Goal: Transaction & Acquisition: Book appointment/travel/reservation

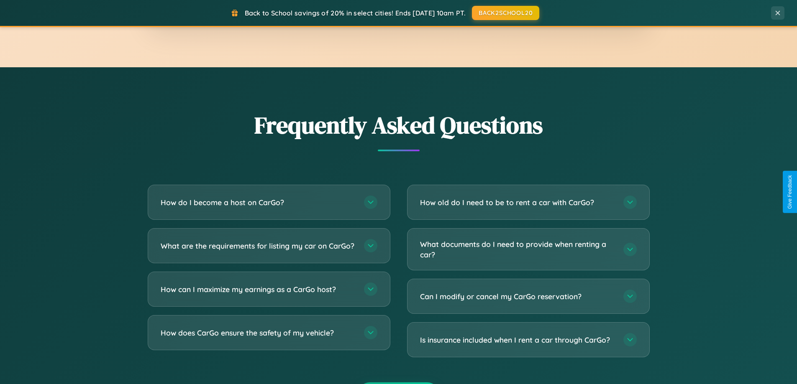
scroll to position [1609, 0]
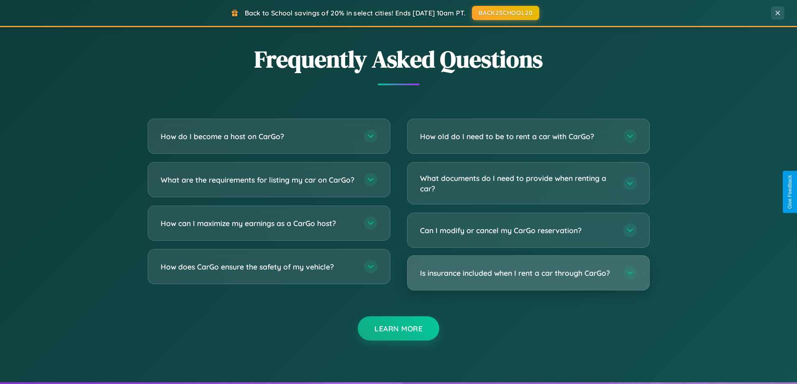
click at [528, 273] on h3 "Is insurance included when I rent a car through CarGo?" at bounding box center [517, 273] width 195 height 10
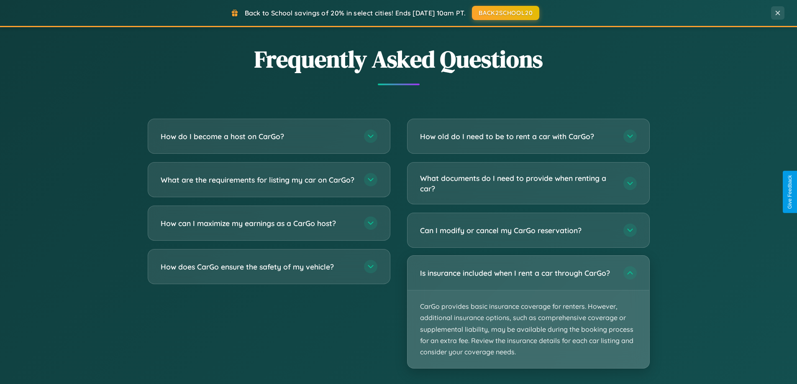
click at [528, 312] on p "CarGo provides basic insurance coverage for renters. However, additional insura…" at bounding box center [528, 330] width 242 height 78
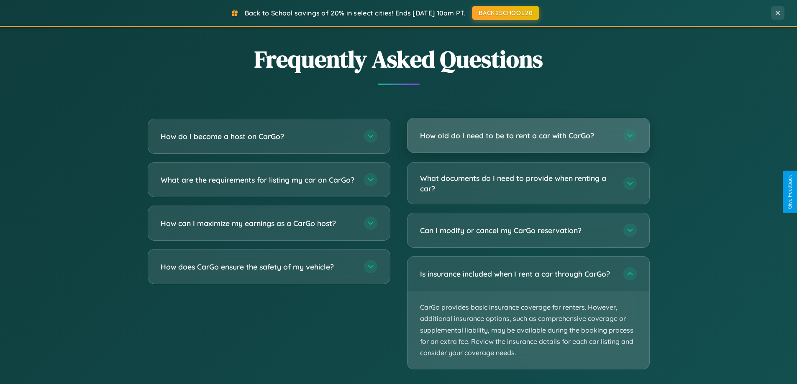
click at [528, 135] on h3 "How old do I need to be to rent a car with CarGo?" at bounding box center [517, 135] width 195 height 10
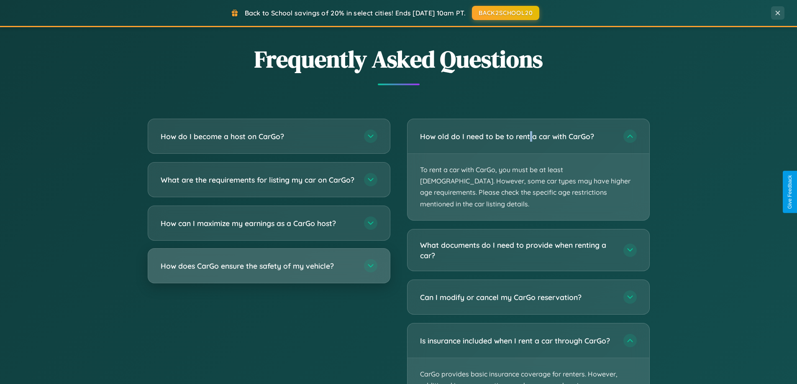
click at [268, 271] on h3 "How does CarGo ensure the safety of my vehicle?" at bounding box center [258, 266] width 195 height 10
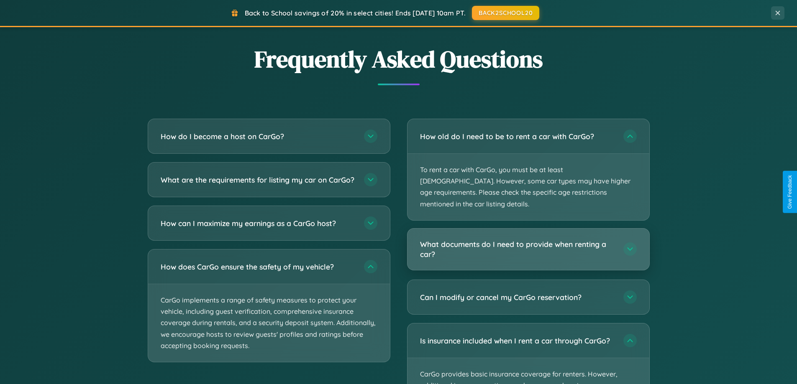
click at [528, 239] on h3 "What documents do I need to provide when renting a car?" at bounding box center [517, 249] width 195 height 20
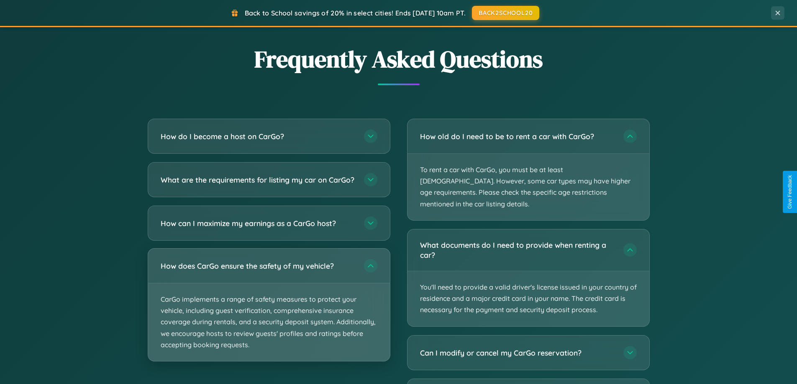
click at [268, 312] on p "CarGo implements a range of safety measures to protect your vehicle, including …" at bounding box center [269, 323] width 242 height 78
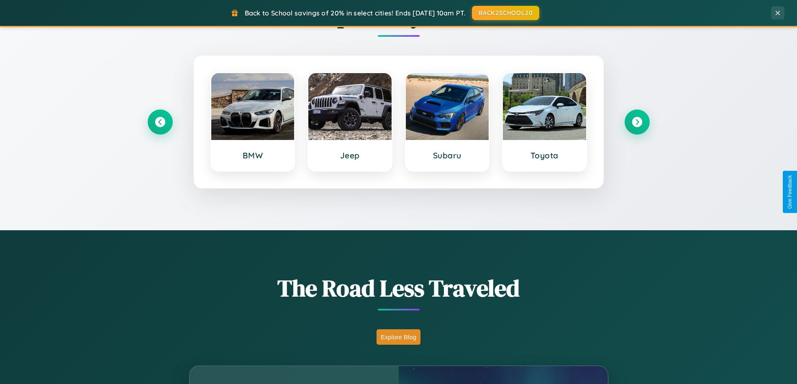
scroll to position [360, 0]
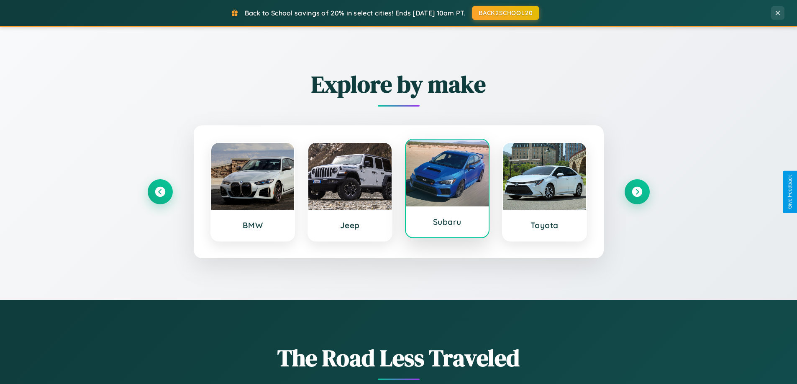
click at [447, 189] on div at bounding box center [447, 173] width 83 height 67
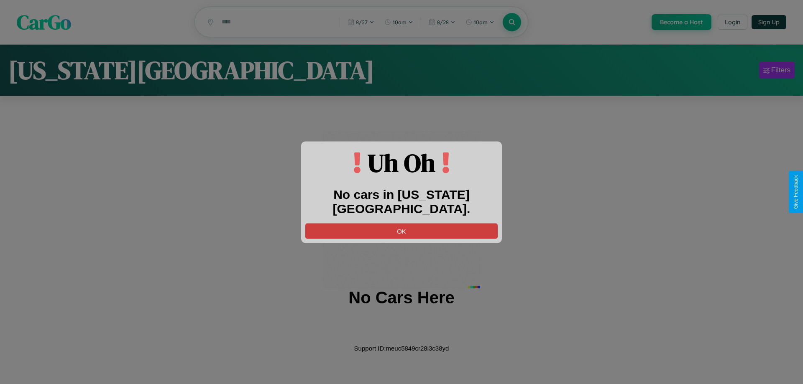
click at [401, 223] on button "OK" at bounding box center [401, 230] width 192 height 15
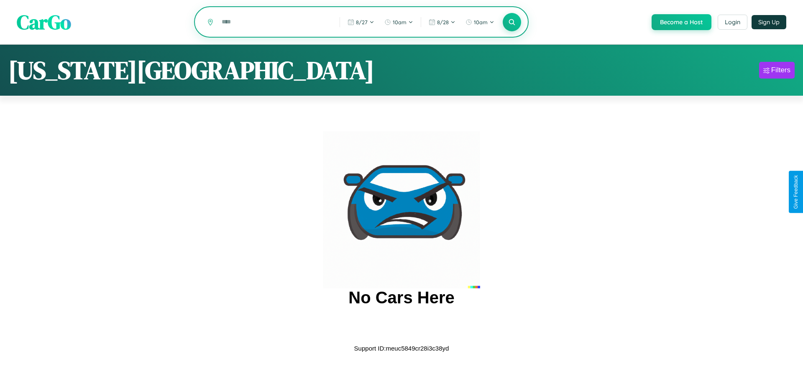
click at [274, 23] on input "text" at bounding box center [274, 22] width 114 height 15
click at [511, 23] on icon at bounding box center [512, 22] width 8 height 8
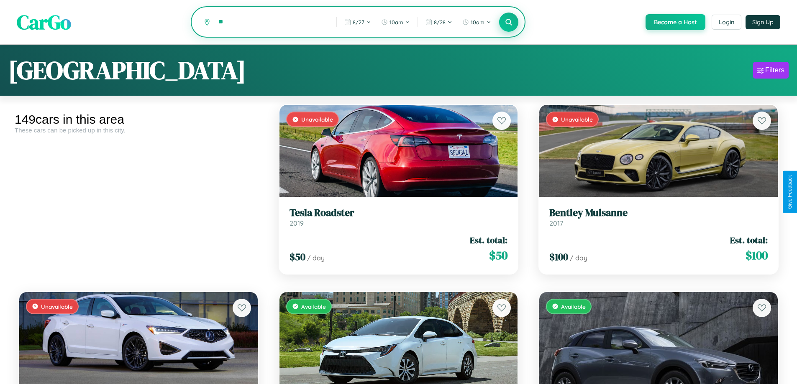
type input "*"
type input "*****"
click at [508, 23] on icon at bounding box center [509, 22] width 8 height 8
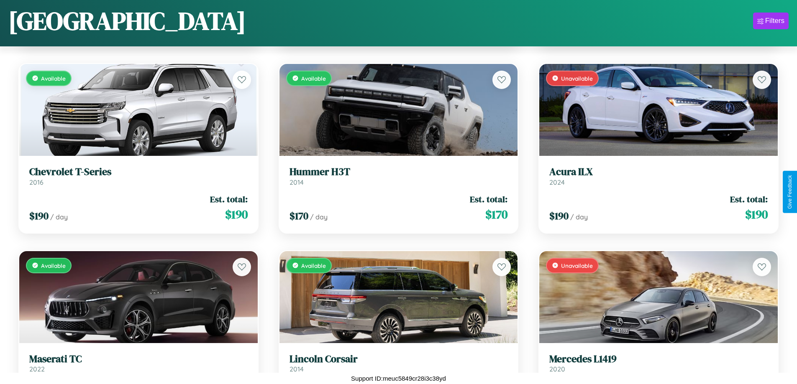
scroll to position [8356, 0]
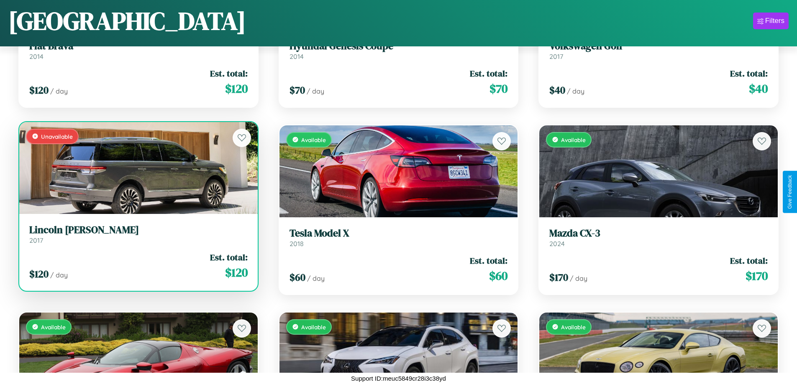
click at [137, 238] on link "Lincoln Blackwood 2017" at bounding box center [138, 234] width 218 height 20
